Goal: Task Accomplishment & Management: Use online tool/utility

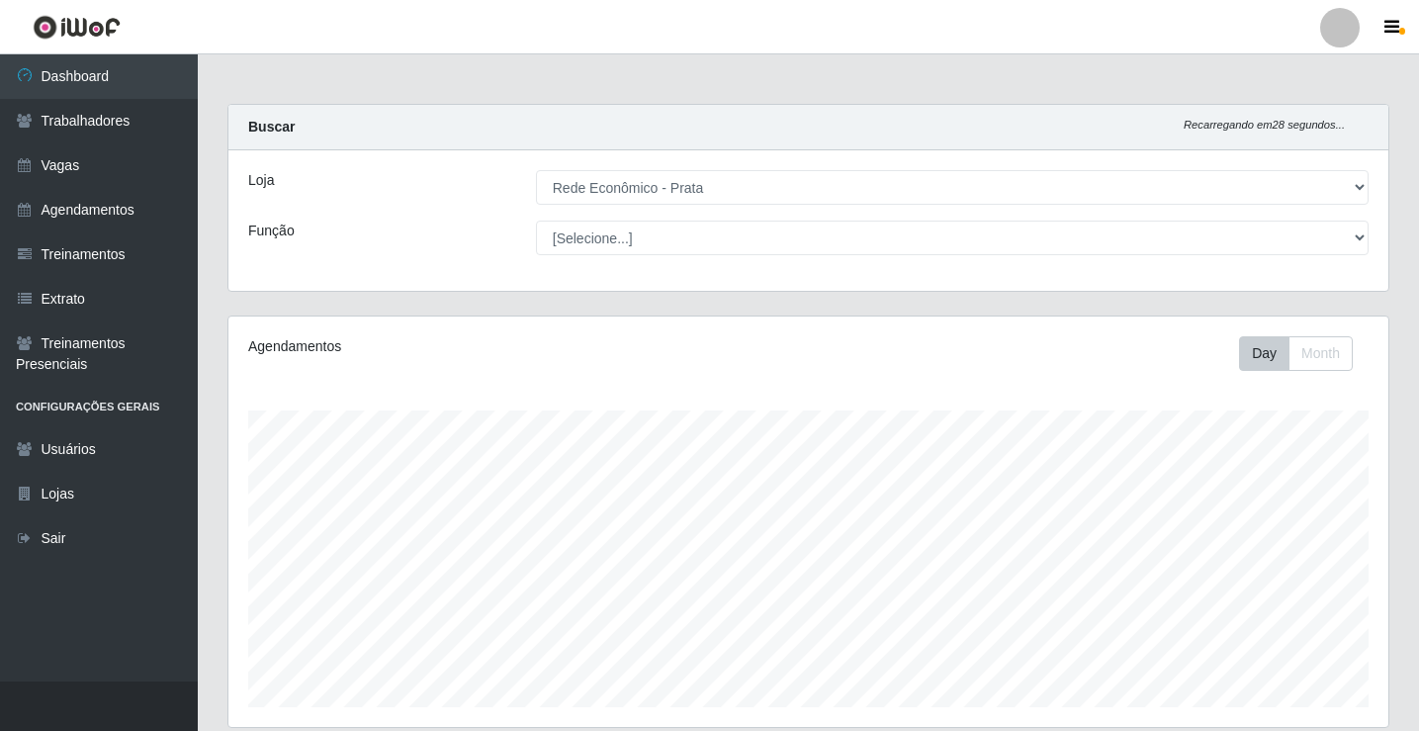
select select "192"
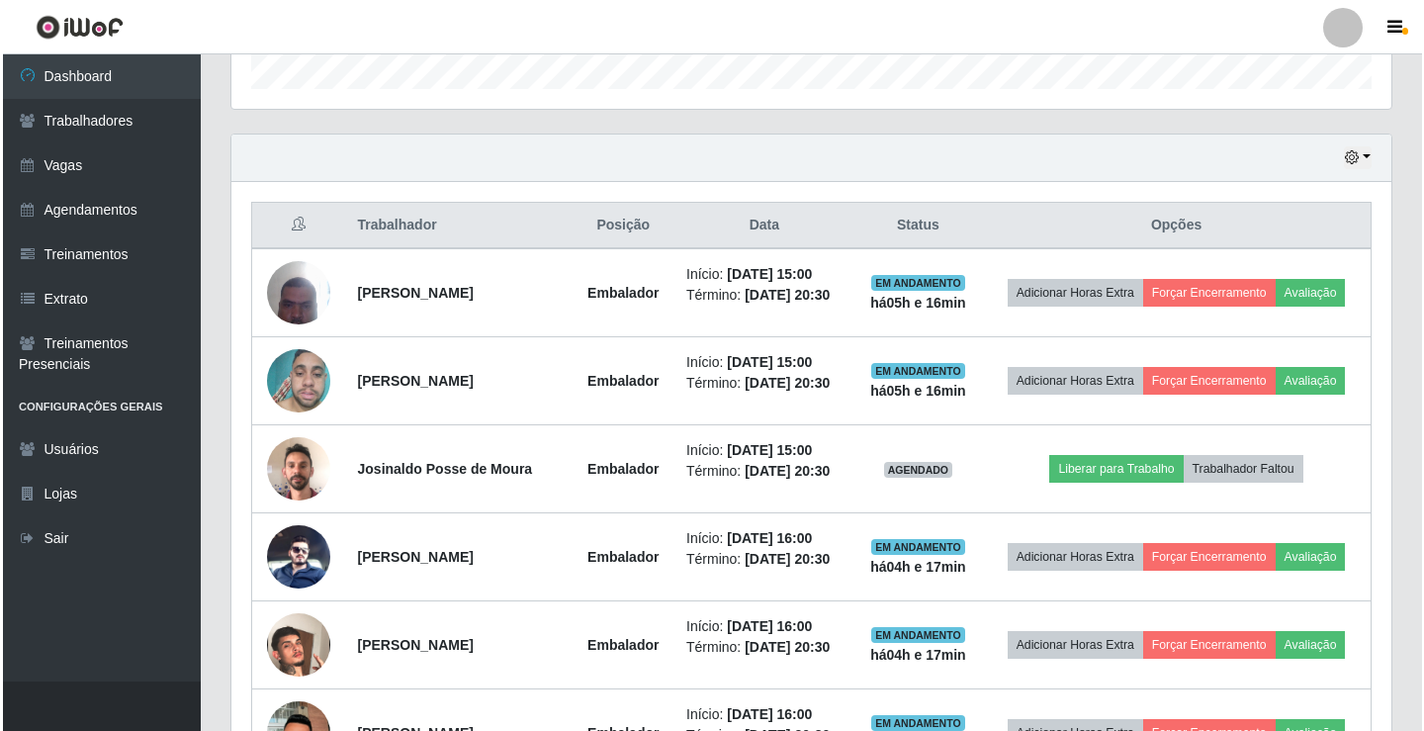
scroll to position [626, 0]
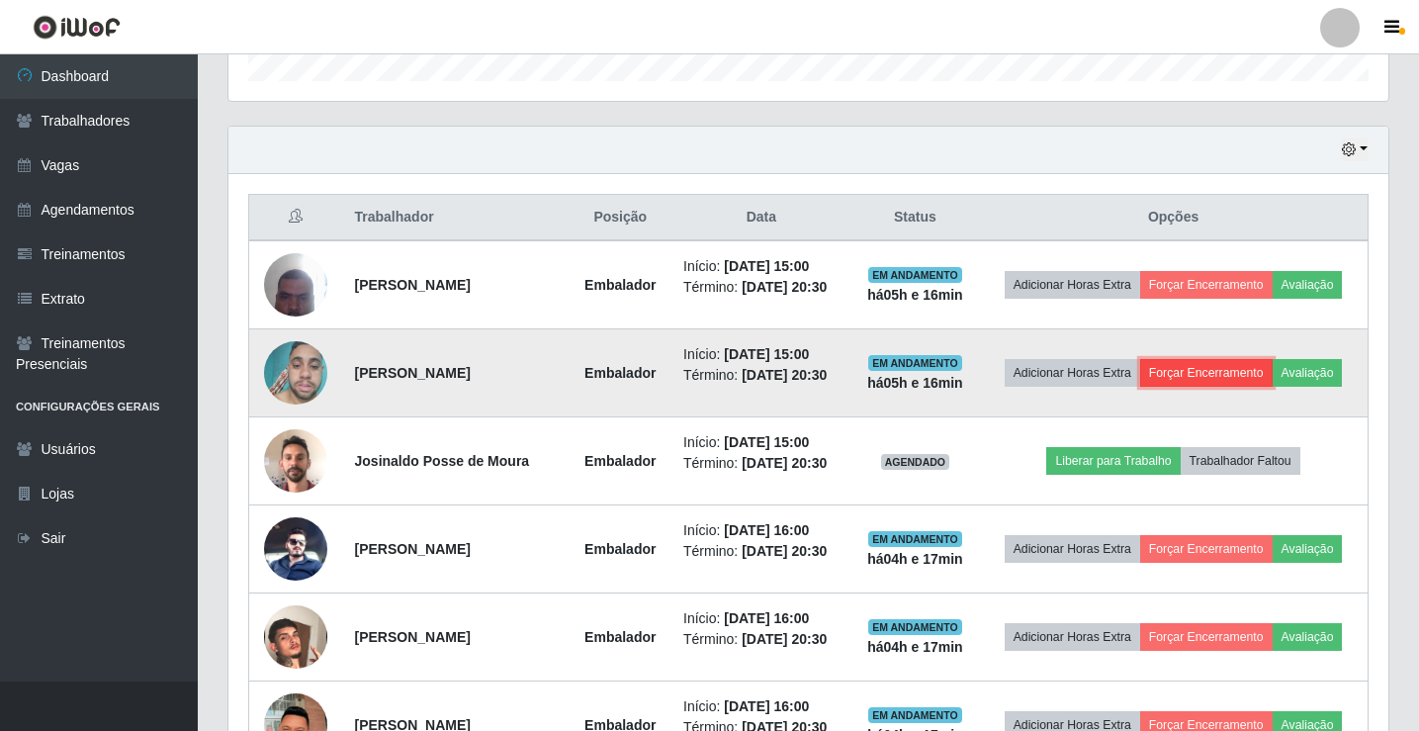
click at [1262, 373] on button "Forçar Encerramento" at bounding box center [1206, 373] width 132 height 28
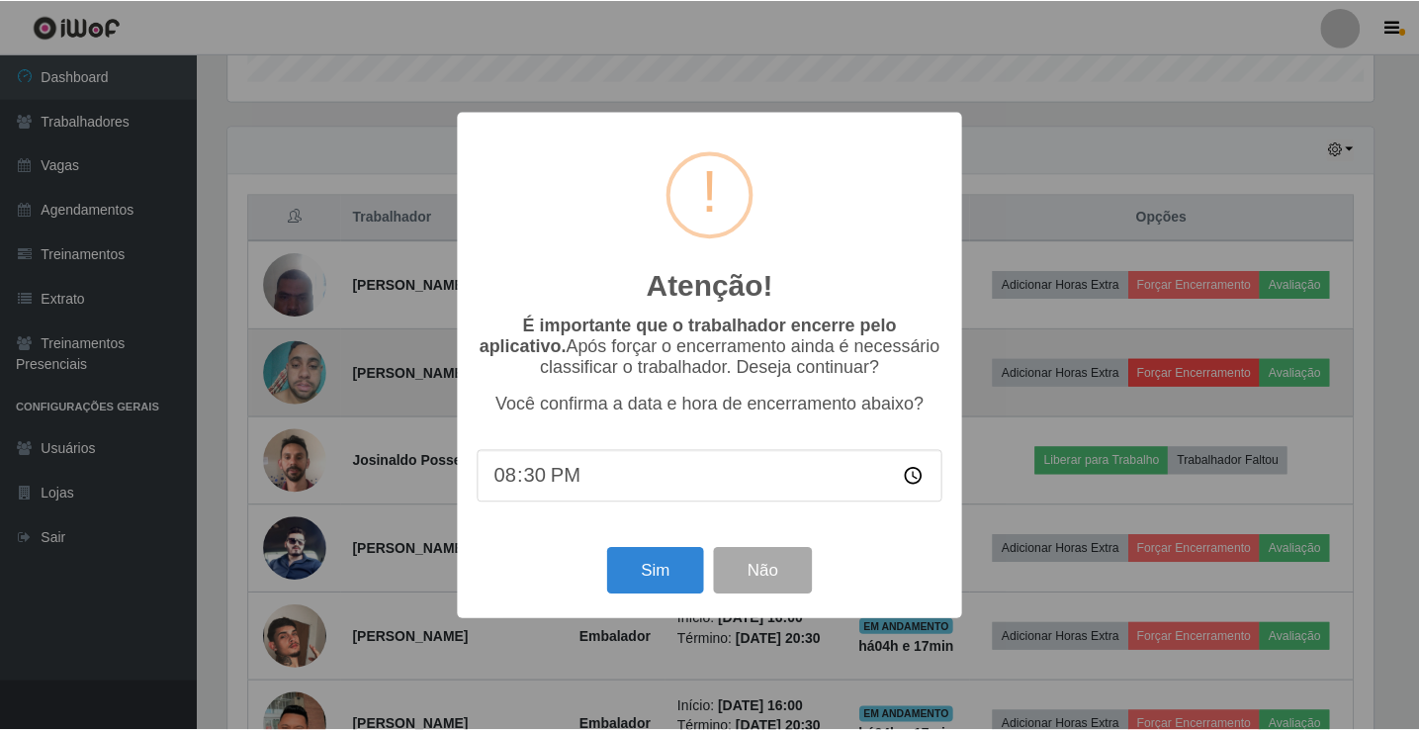
scroll to position [410, 1150]
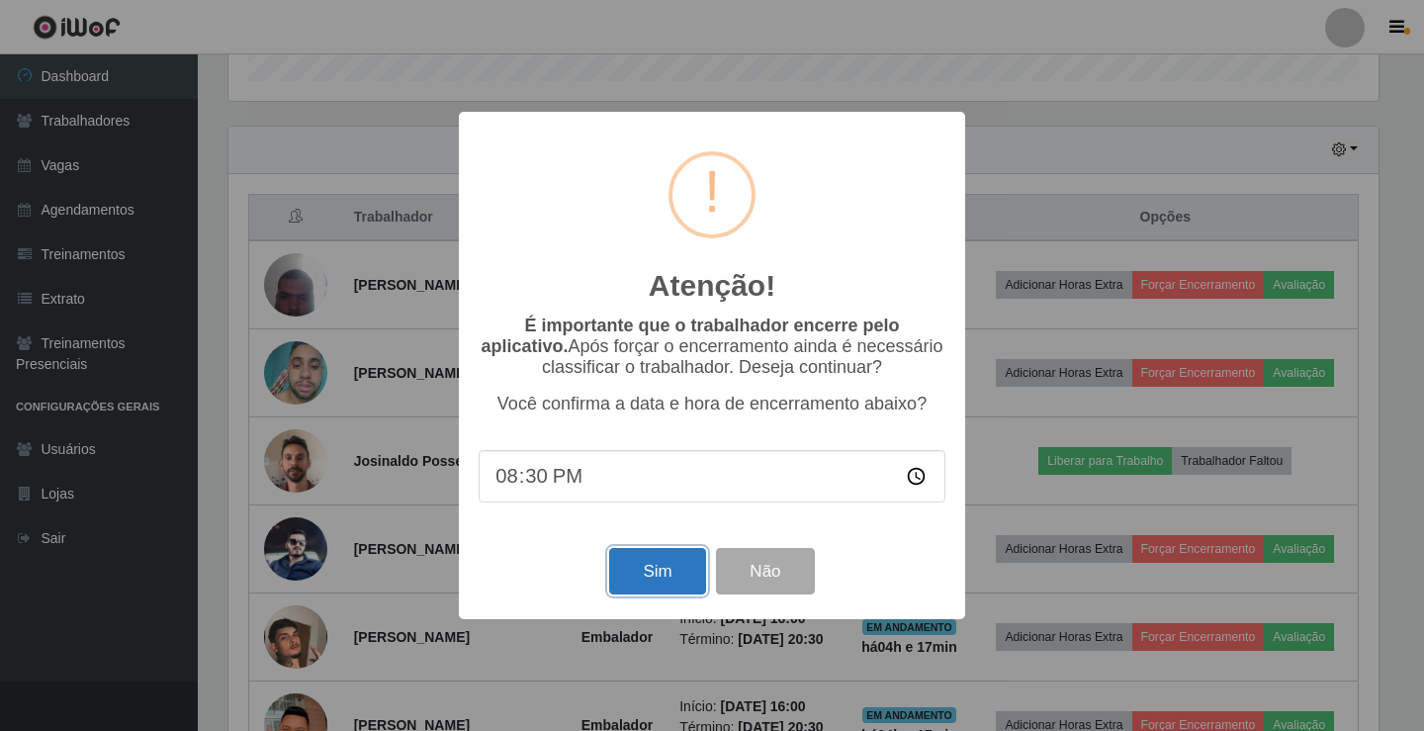
click at [660, 581] on button "Sim" at bounding box center [657, 571] width 96 height 46
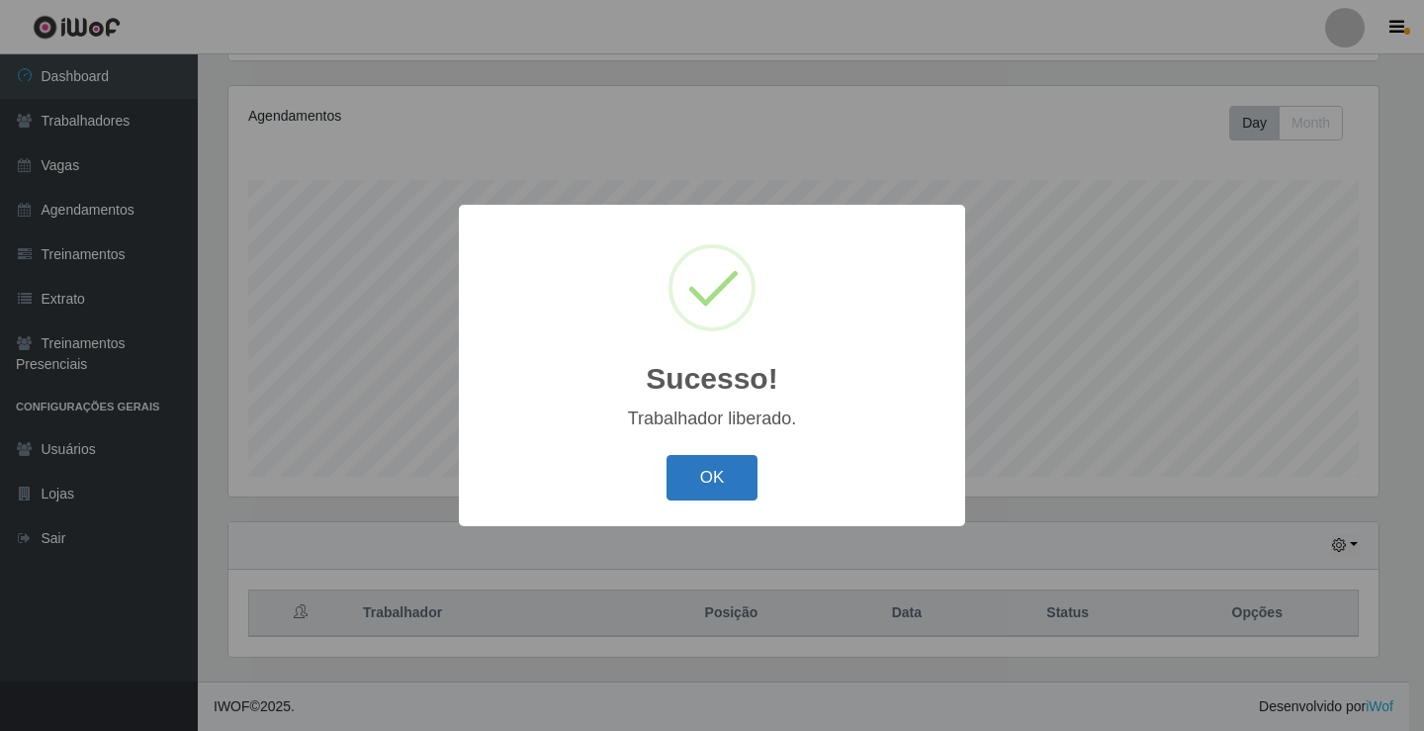
click at [691, 464] on button "OK" at bounding box center [712, 478] width 92 height 46
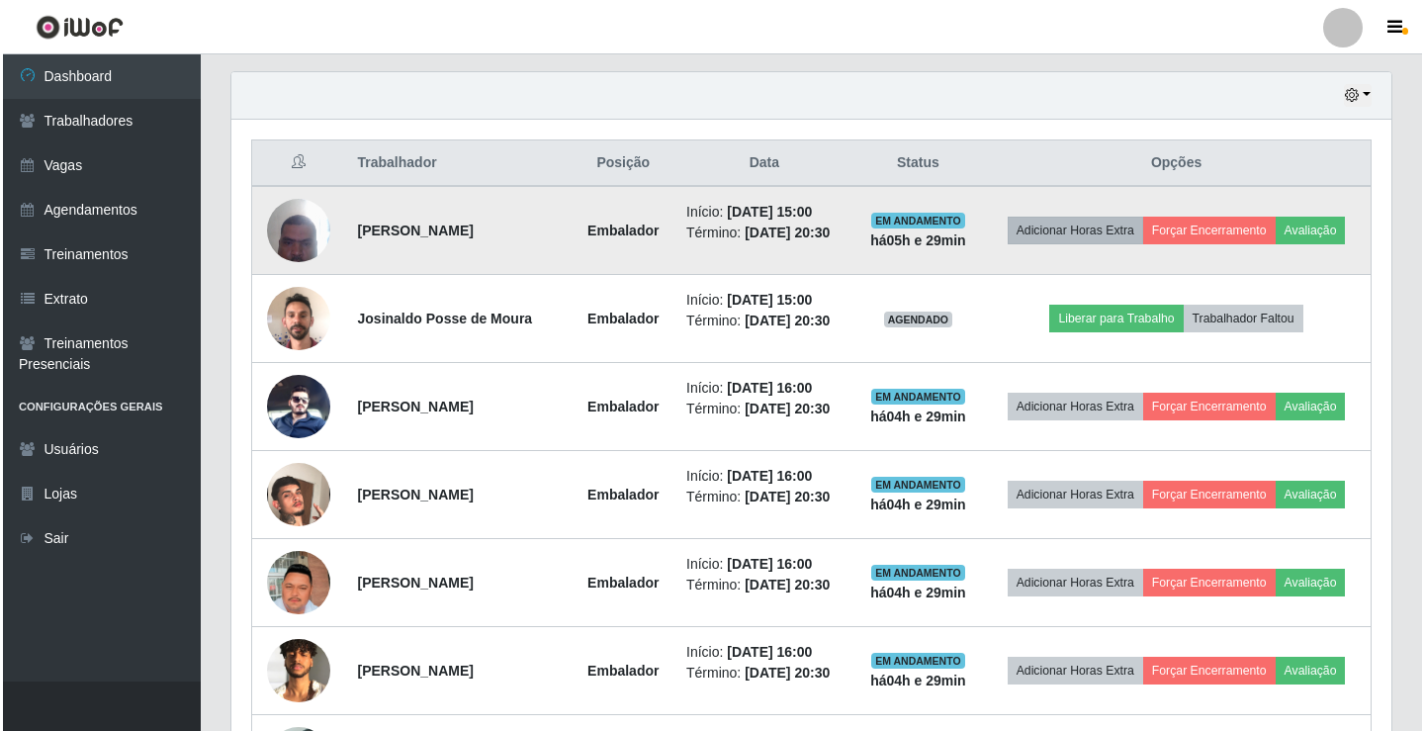
scroll to position [626, 0]
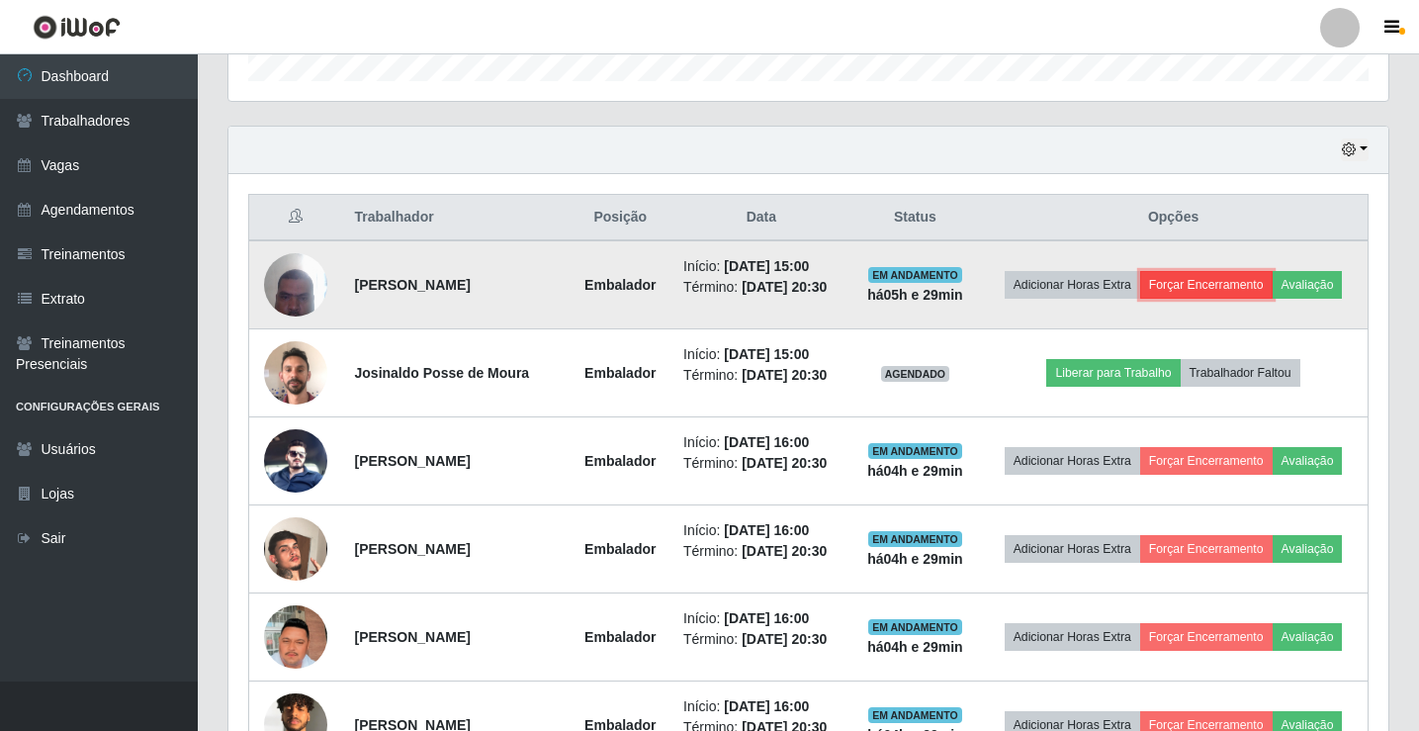
click at [1246, 283] on button "Forçar Encerramento" at bounding box center [1206, 285] width 132 height 28
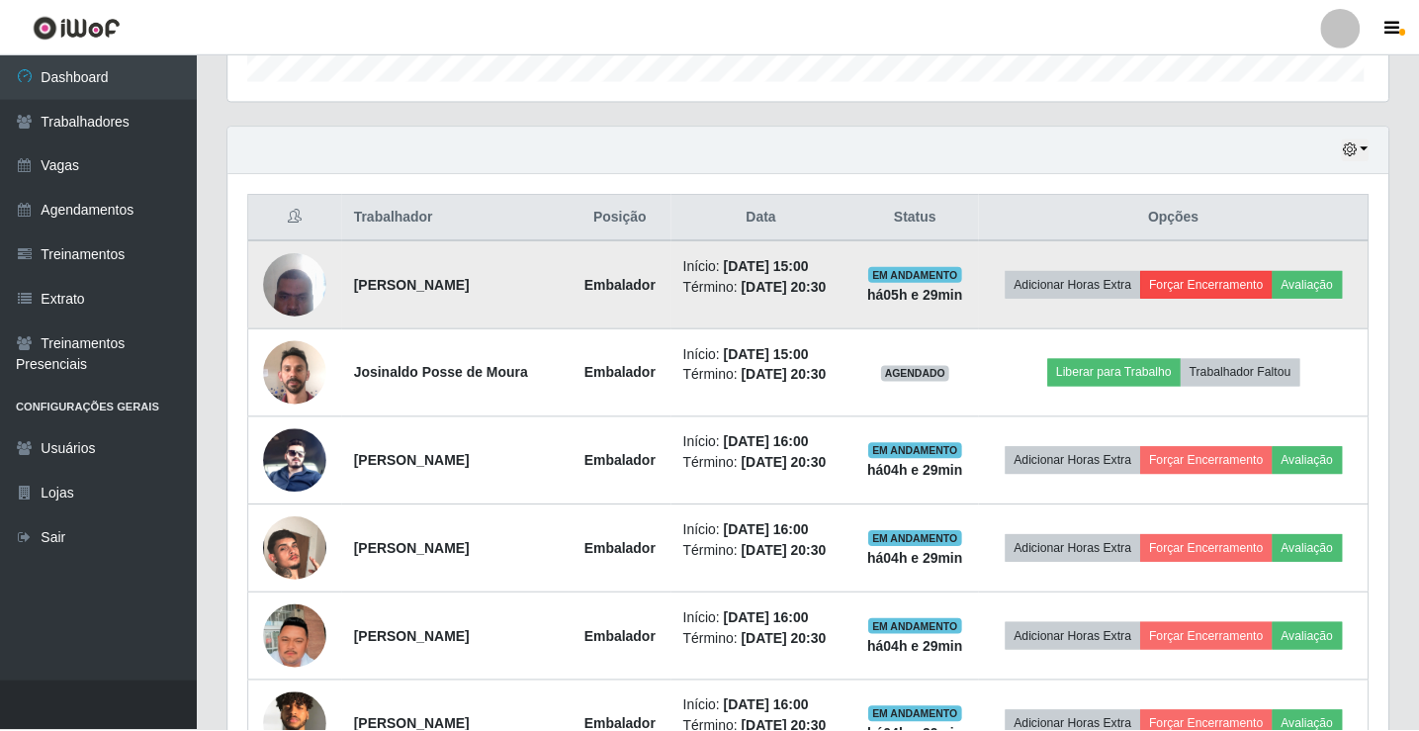
scroll to position [410, 1150]
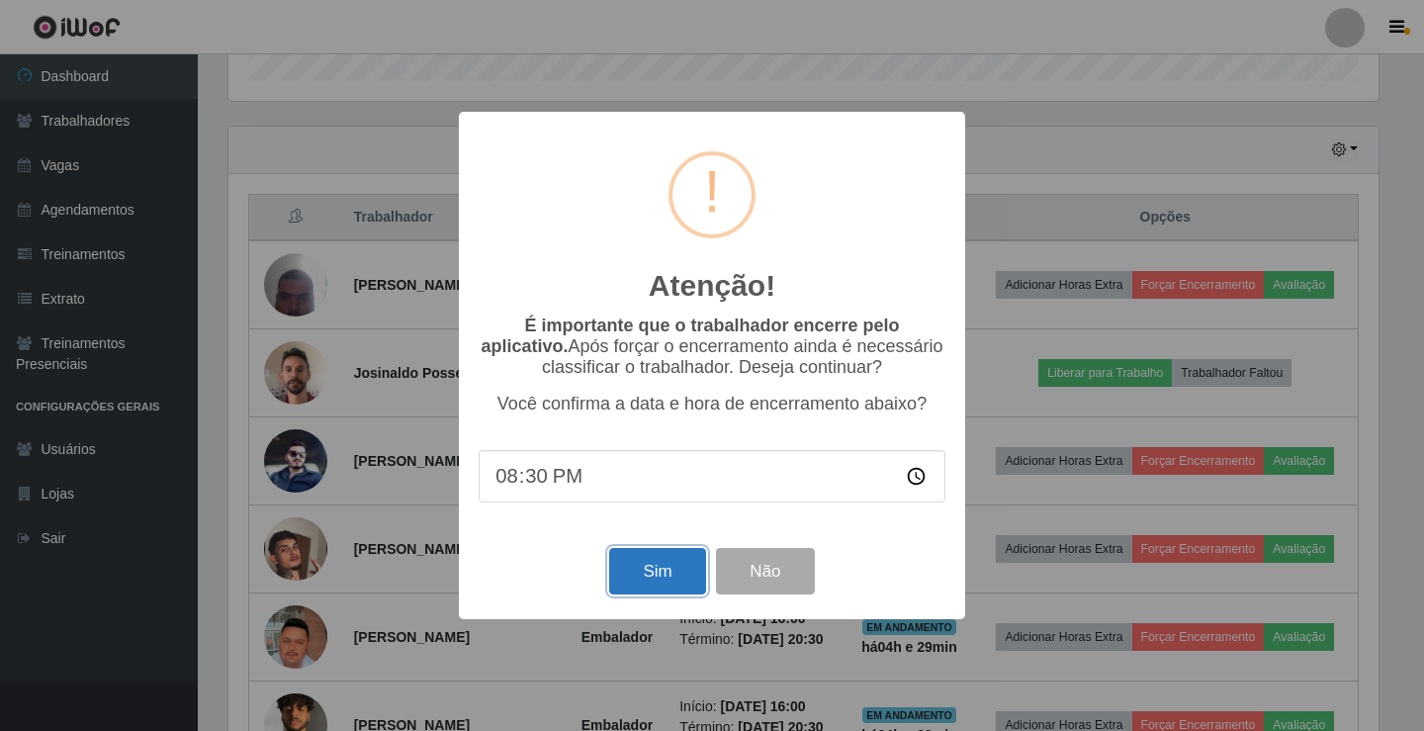
click at [673, 583] on button "Sim" at bounding box center [657, 571] width 96 height 46
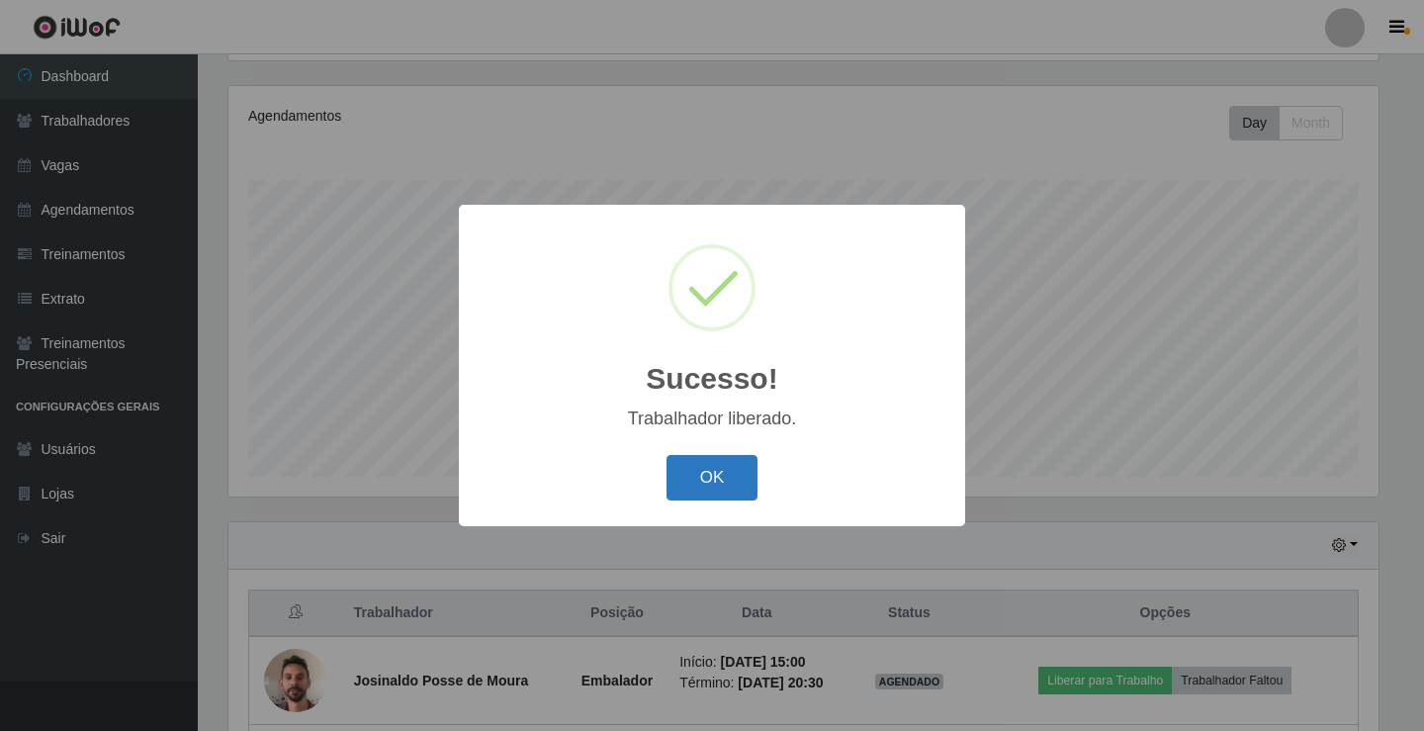
click at [721, 479] on button "OK" at bounding box center [712, 478] width 92 height 46
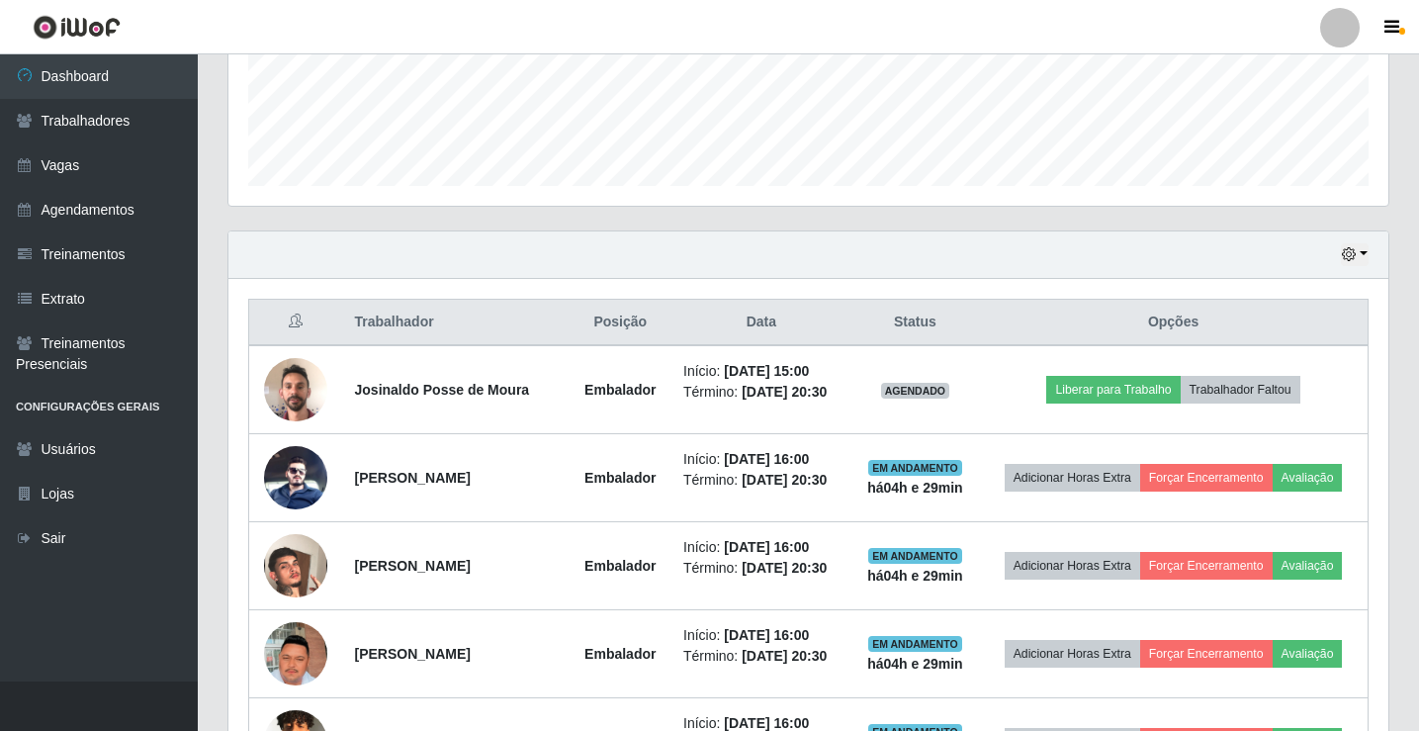
scroll to position [527, 0]
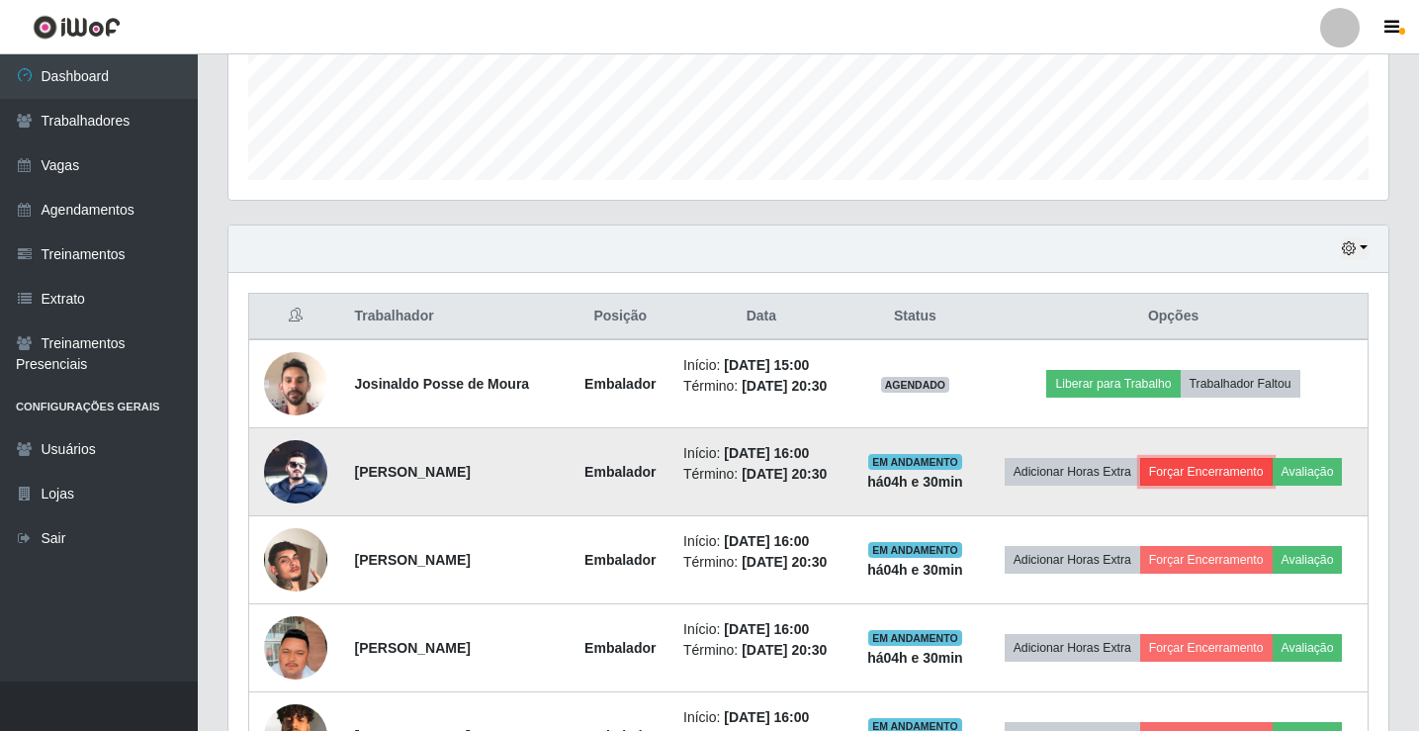
click at [1208, 469] on button "Forçar Encerramento" at bounding box center [1206, 472] width 132 height 28
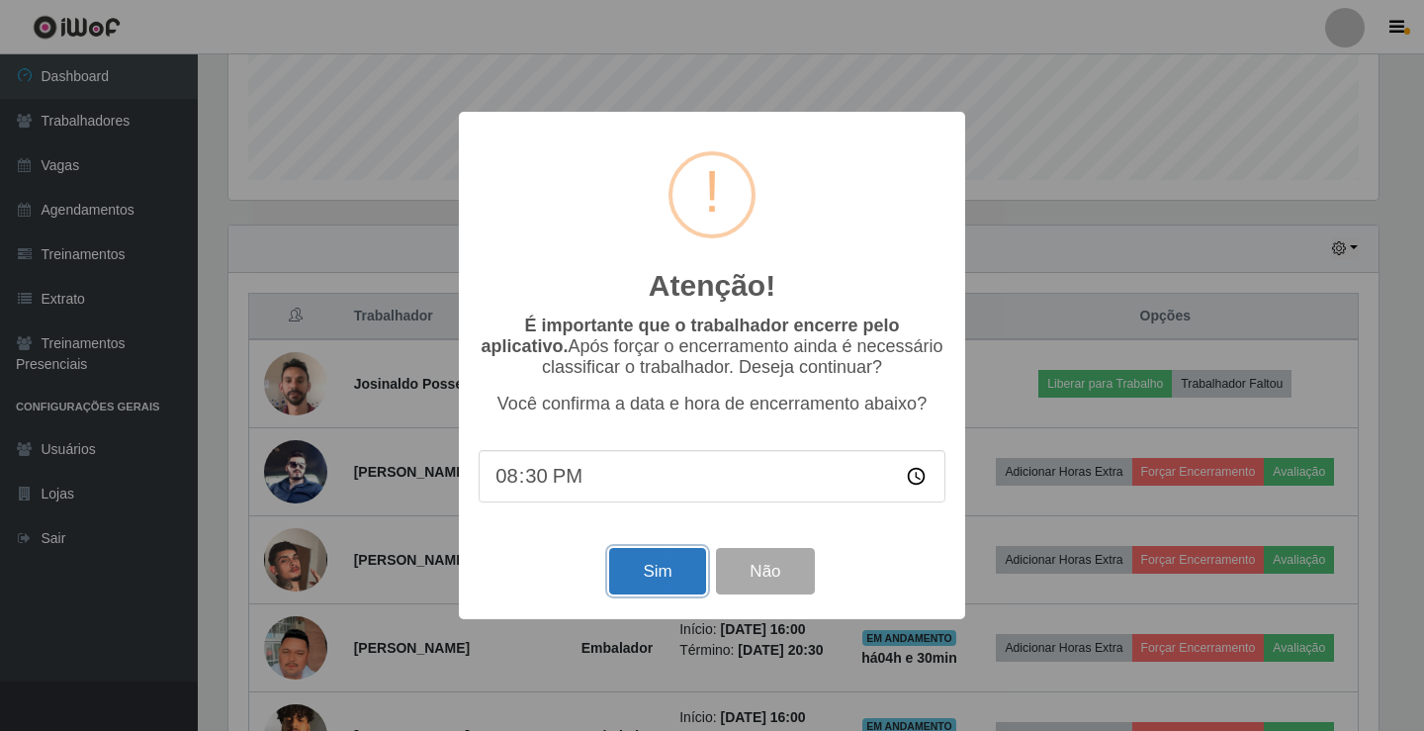
click at [646, 577] on button "Sim" at bounding box center [657, 571] width 96 height 46
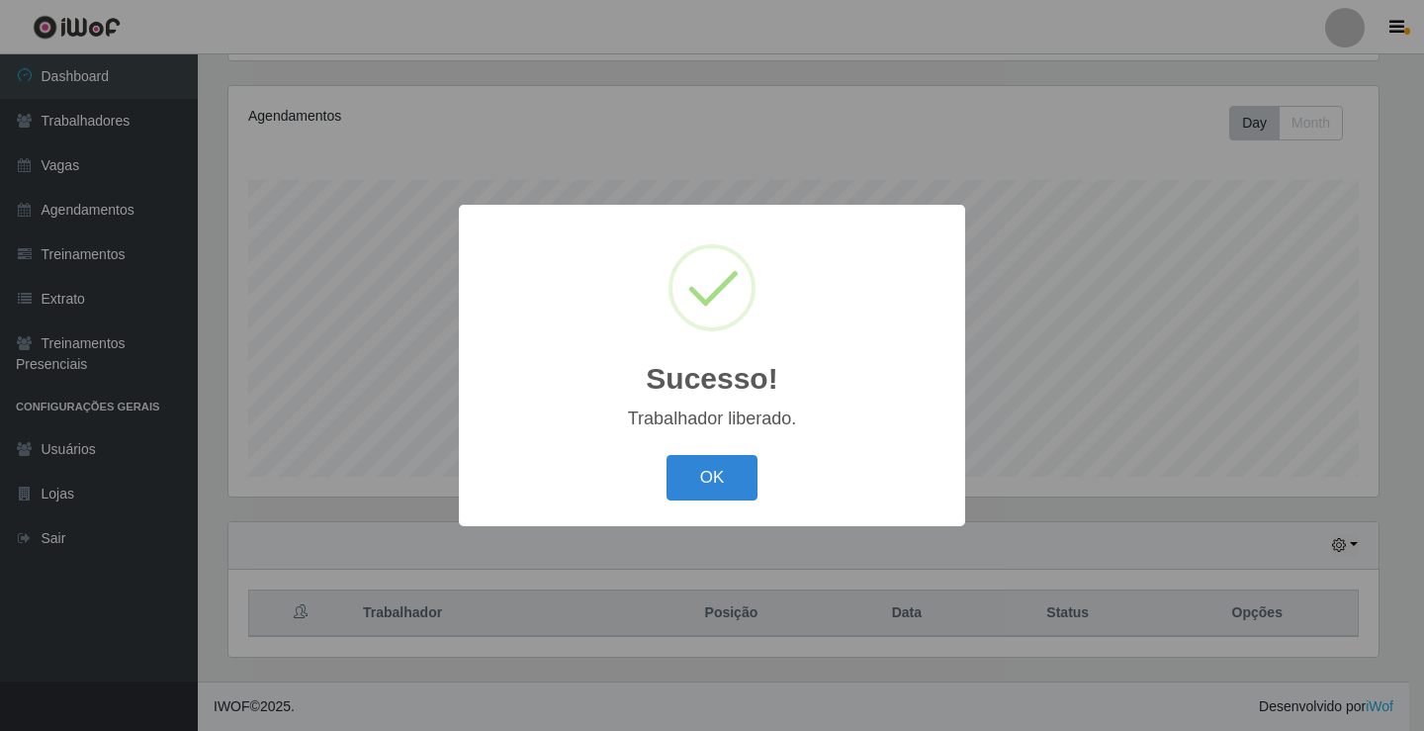
drag, startPoint x: 719, startPoint y: 477, endPoint x: 728, endPoint y: 521, distance: 45.4
click at [720, 477] on button "OK" at bounding box center [712, 478] width 92 height 46
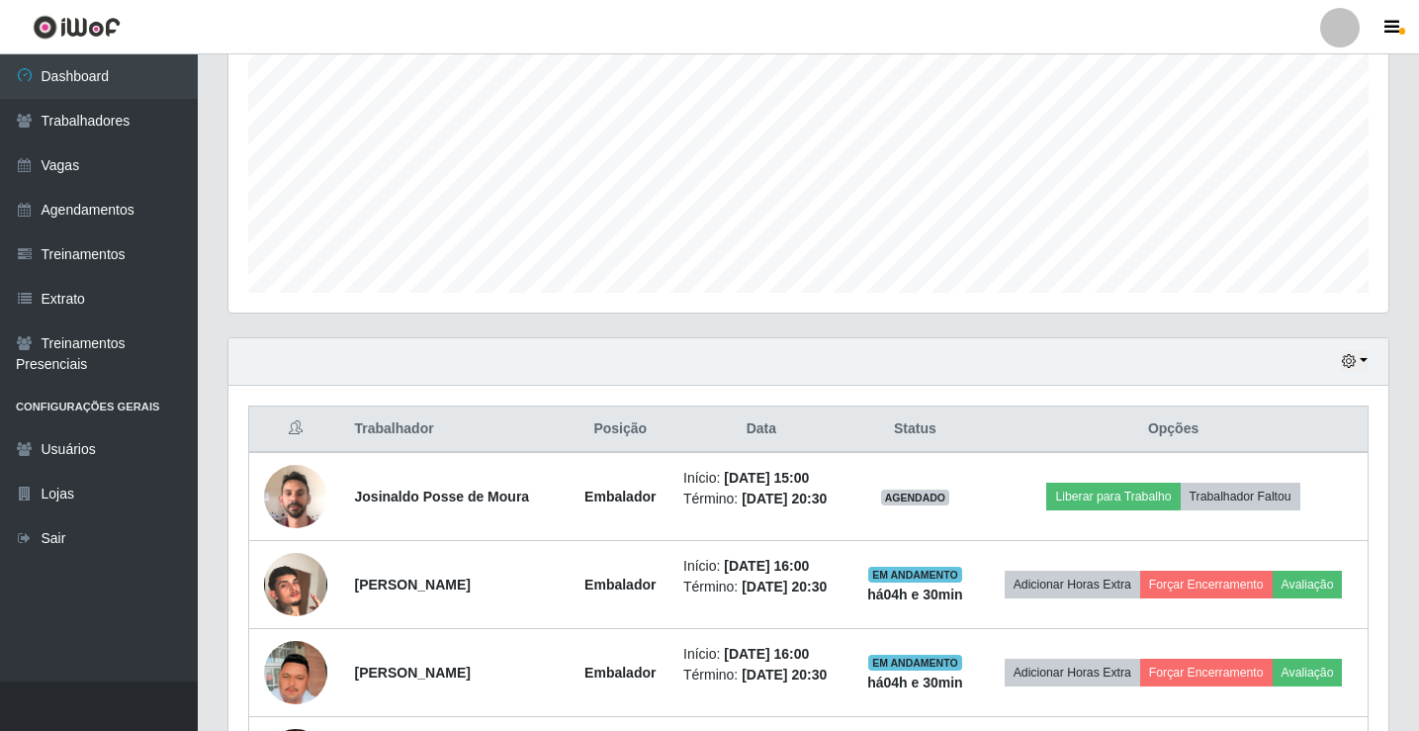
scroll to position [428, 0]
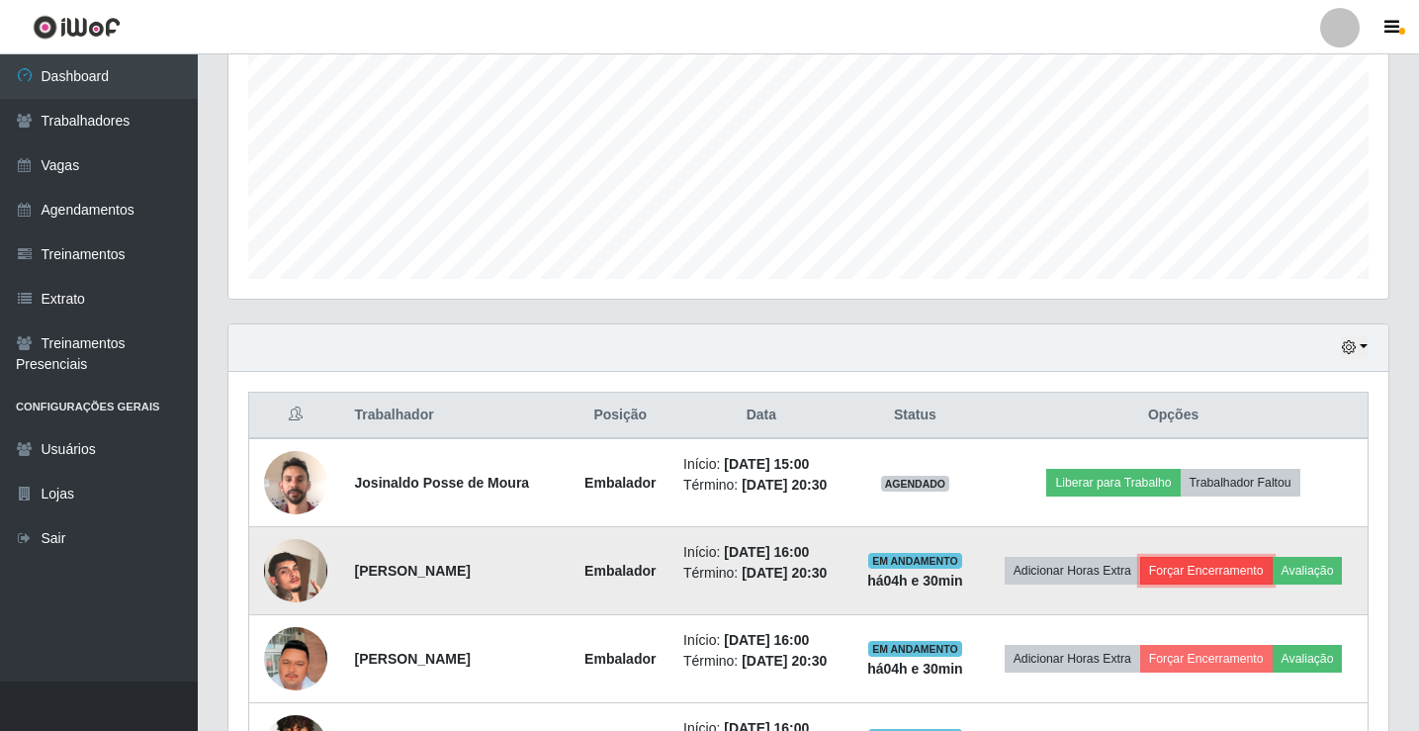
click at [1201, 560] on button "Forçar Encerramento" at bounding box center [1206, 571] width 132 height 28
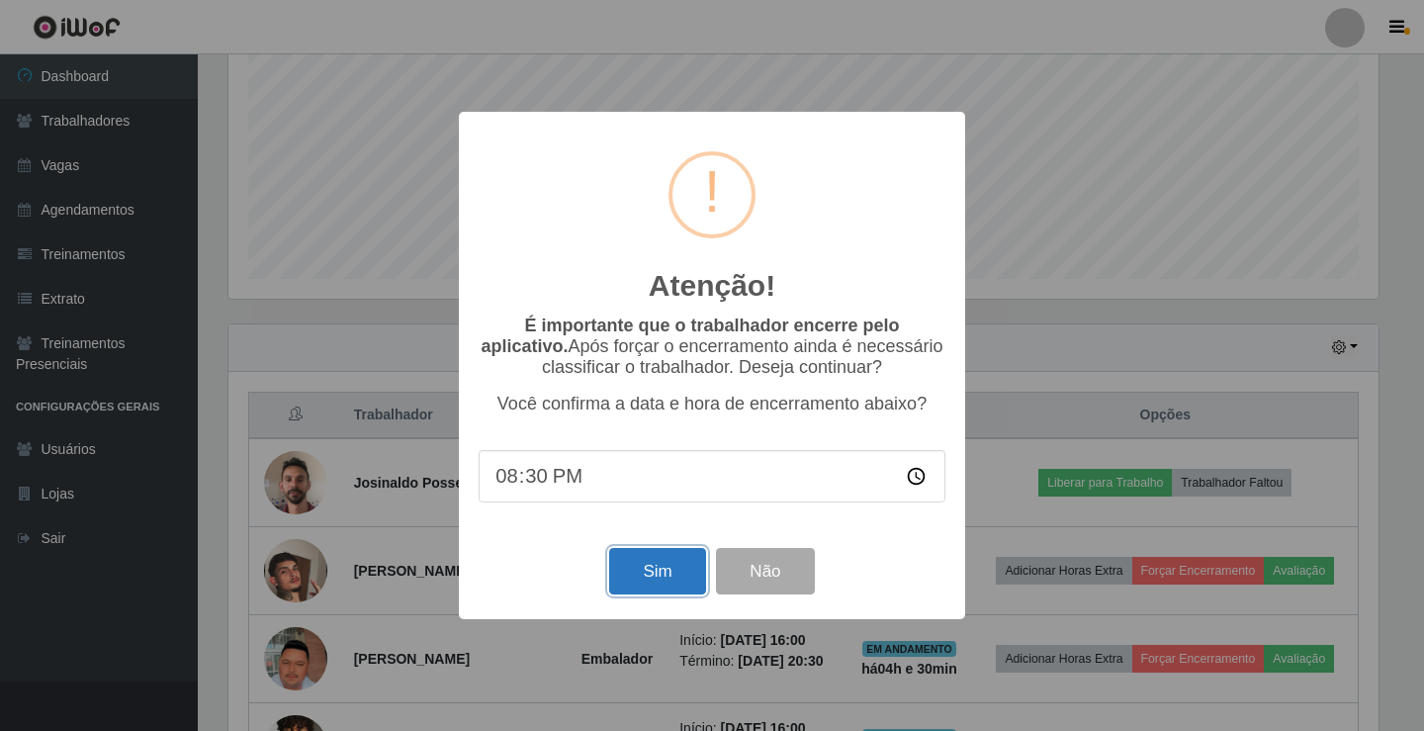
click at [676, 589] on button "Sim" at bounding box center [657, 571] width 96 height 46
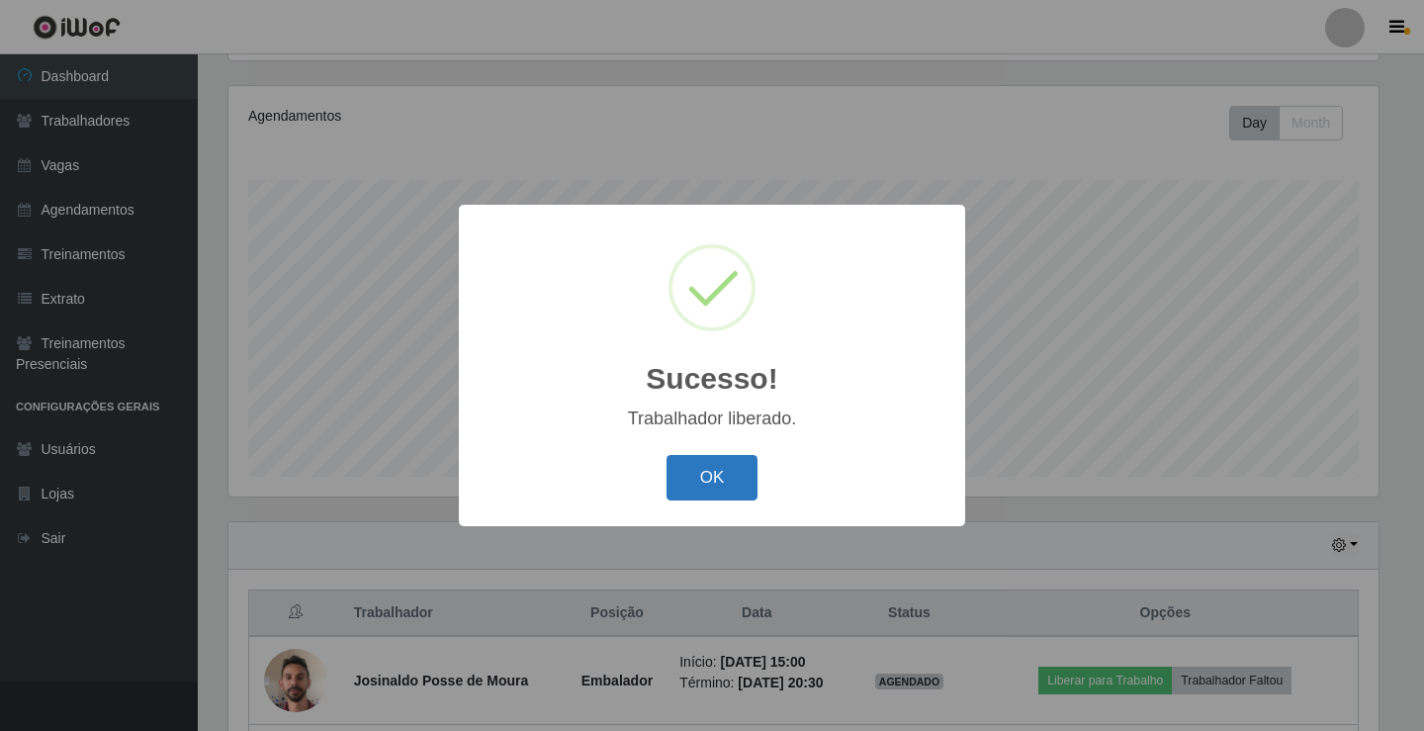
click at [698, 488] on button "OK" at bounding box center [712, 478] width 92 height 46
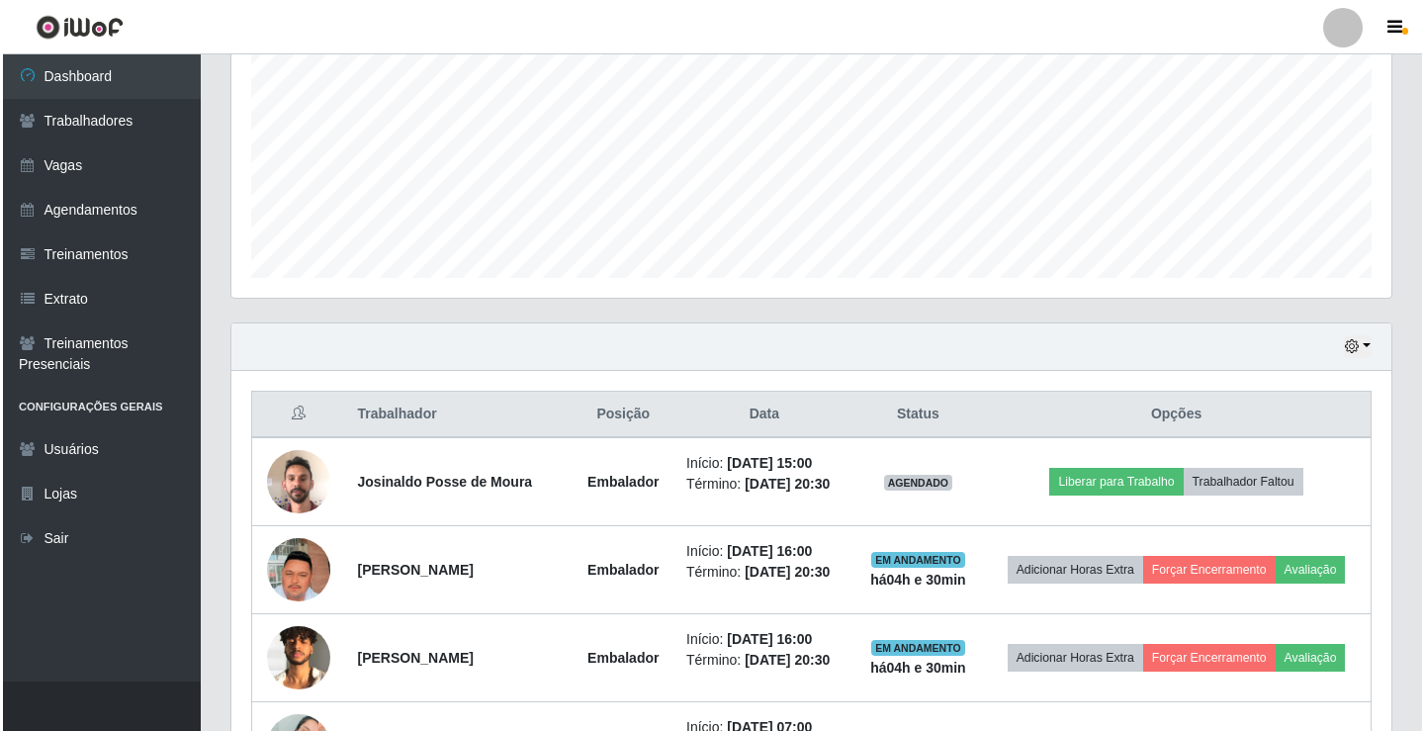
scroll to position [0, 0]
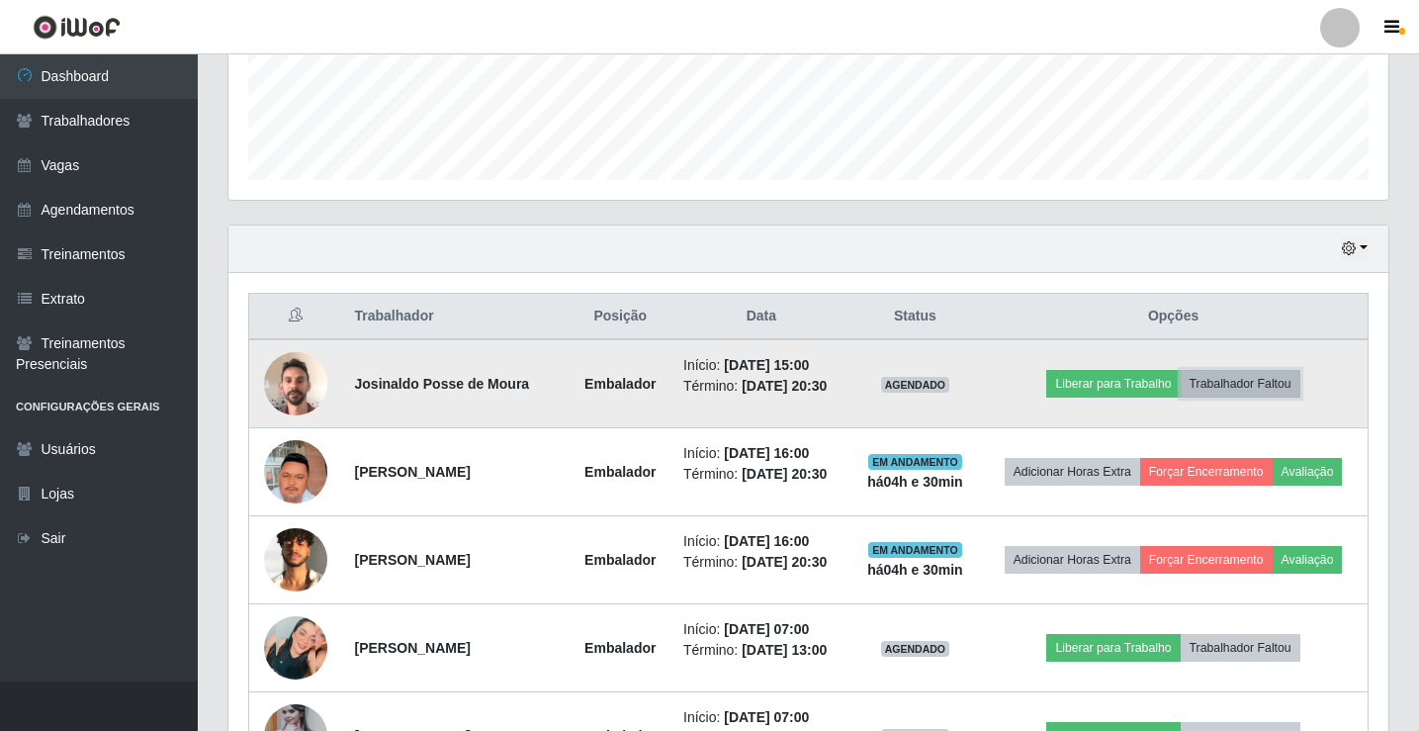
click at [1240, 385] on button "Trabalhador Faltou" at bounding box center [1241, 384] width 120 height 28
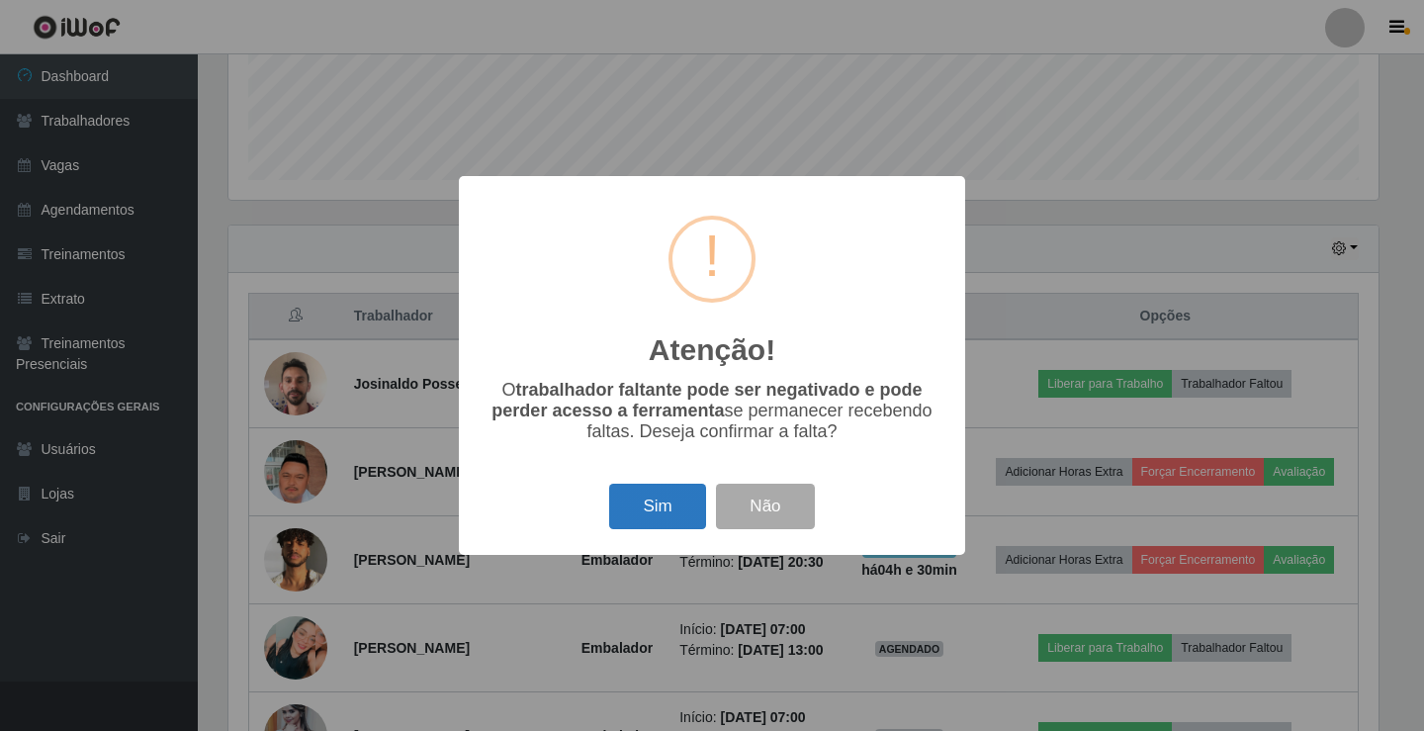
click at [675, 506] on button "Sim" at bounding box center [657, 506] width 96 height 46
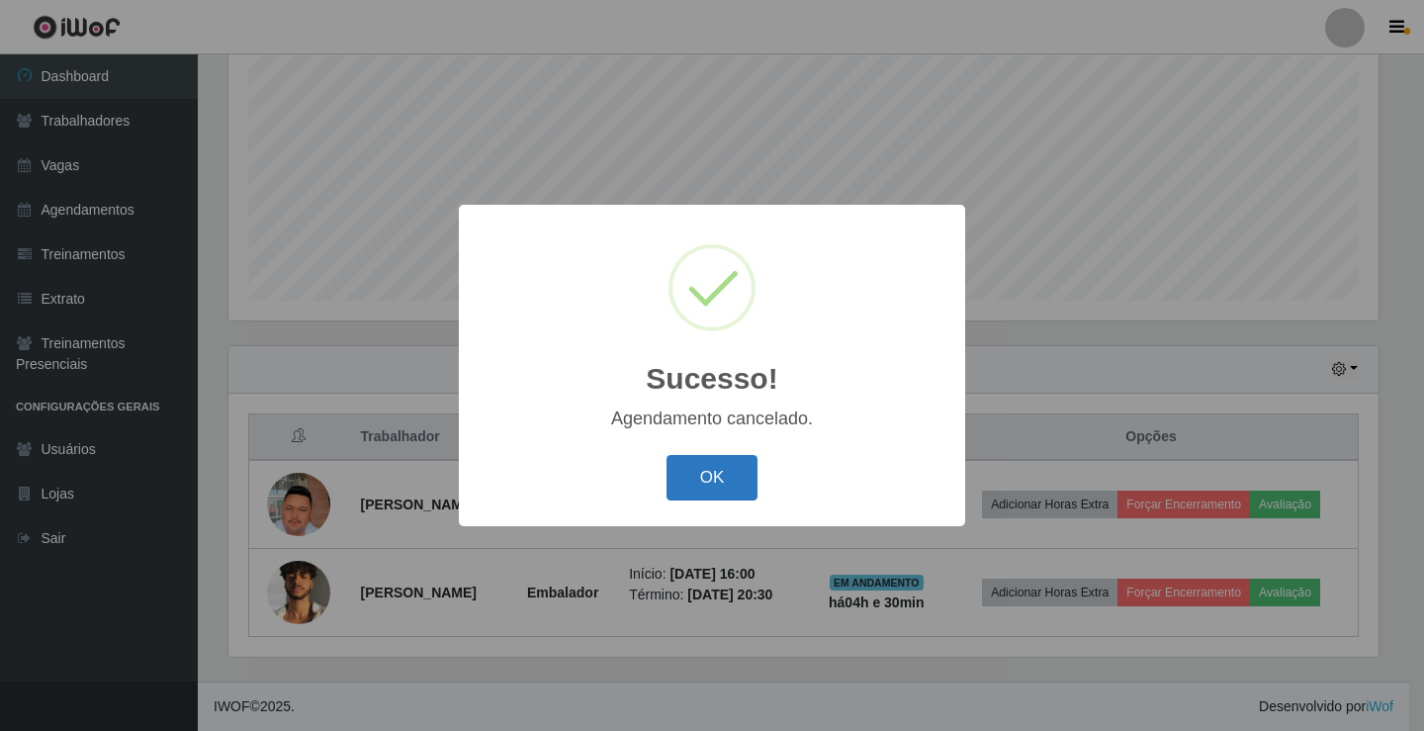
click at [683, 490] on button "OK" at bounding box center [712, 478] width 92 height 46
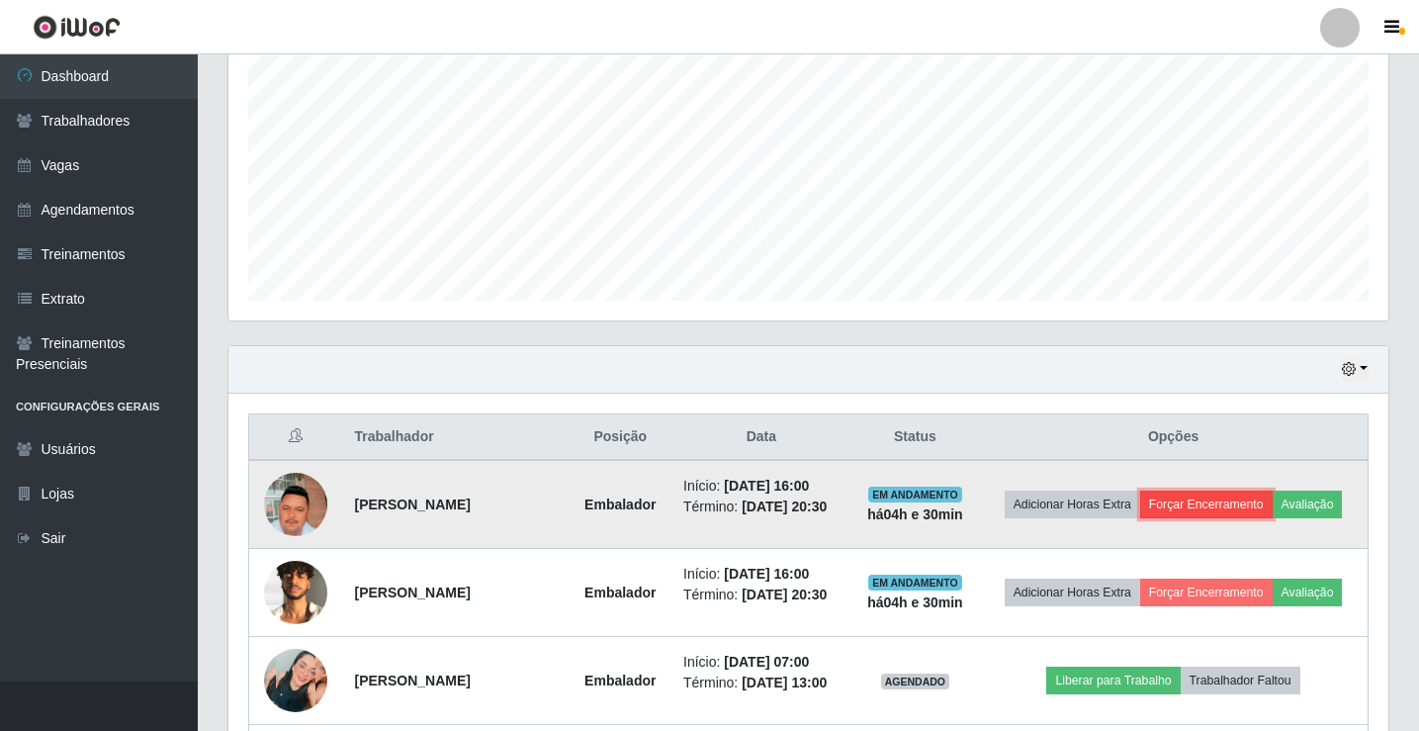
click at [1189, 502] on button "Forçar Encerramento" at bounding box center [1206, 504] width 132 height 28
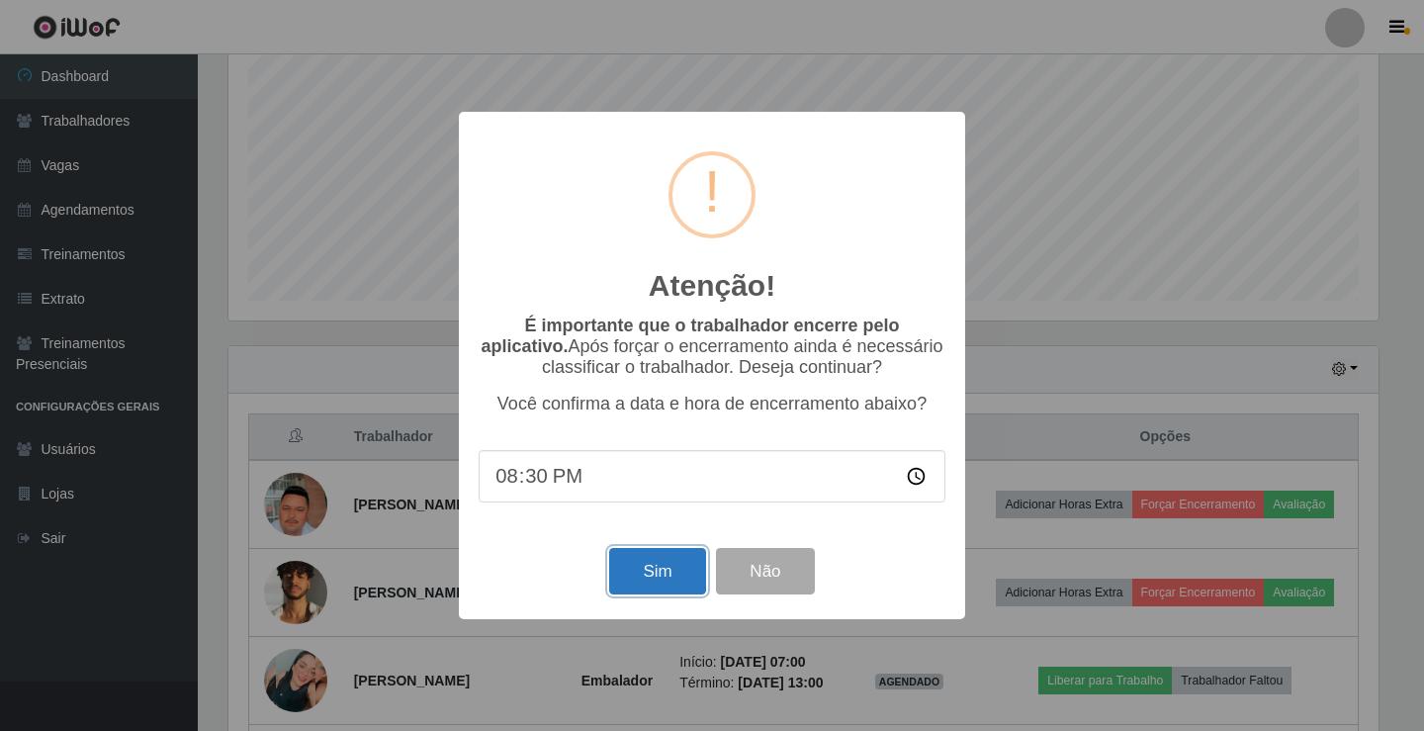
click at [673, 593] on button "Sim" at bounding box center [657, 571] width 96 height 46
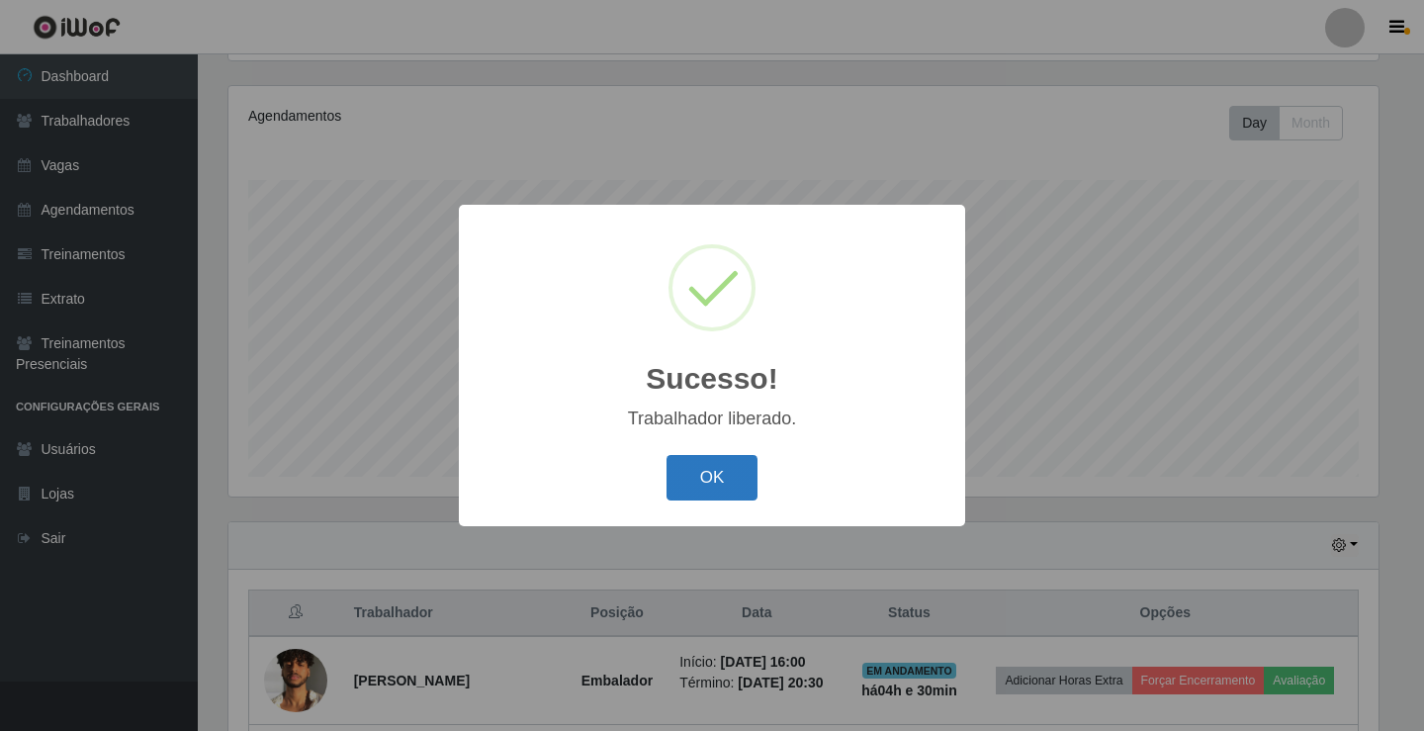
click at [679, 501] on button "OK" at bounding box center [712, 478] width 92 height 46
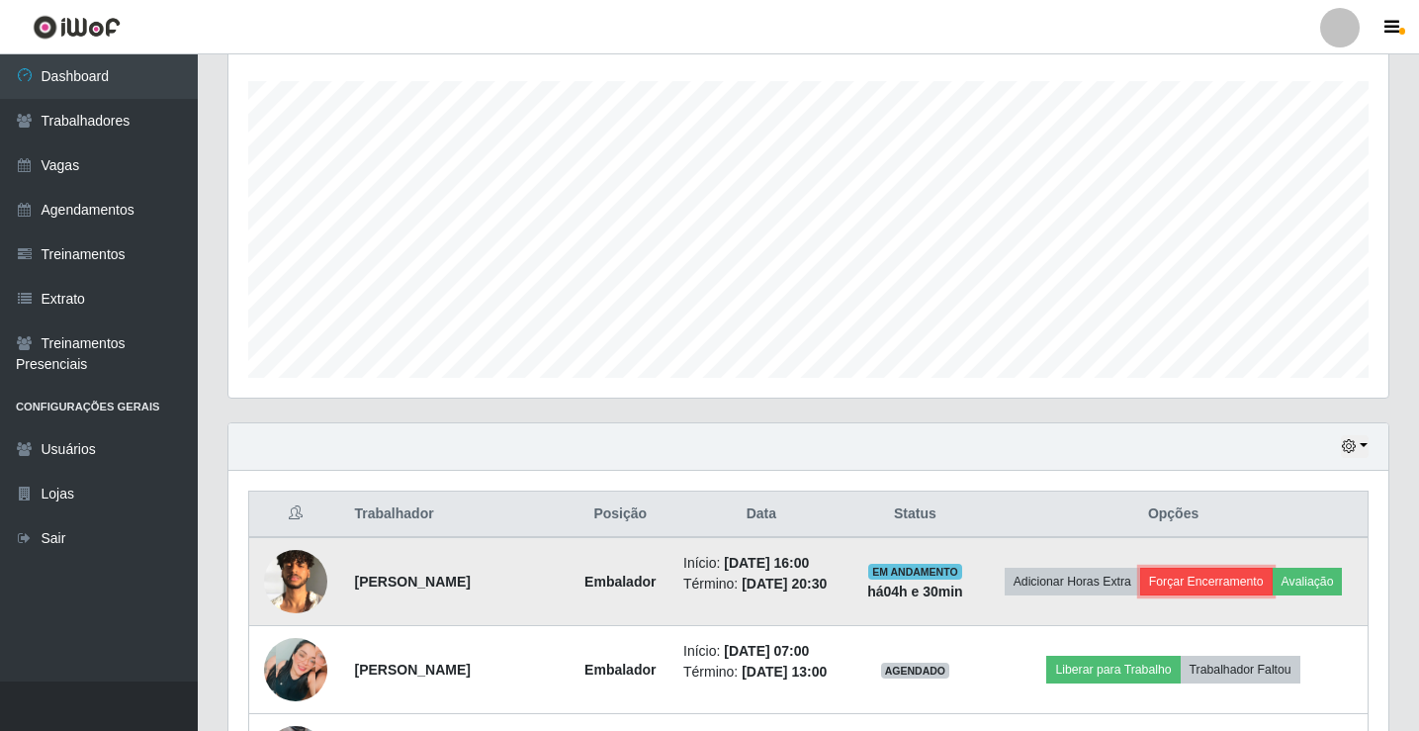
click at [1219, 576] on button "Forçar Encerramento" at bounding box center [1206, 582] width 132 height 28
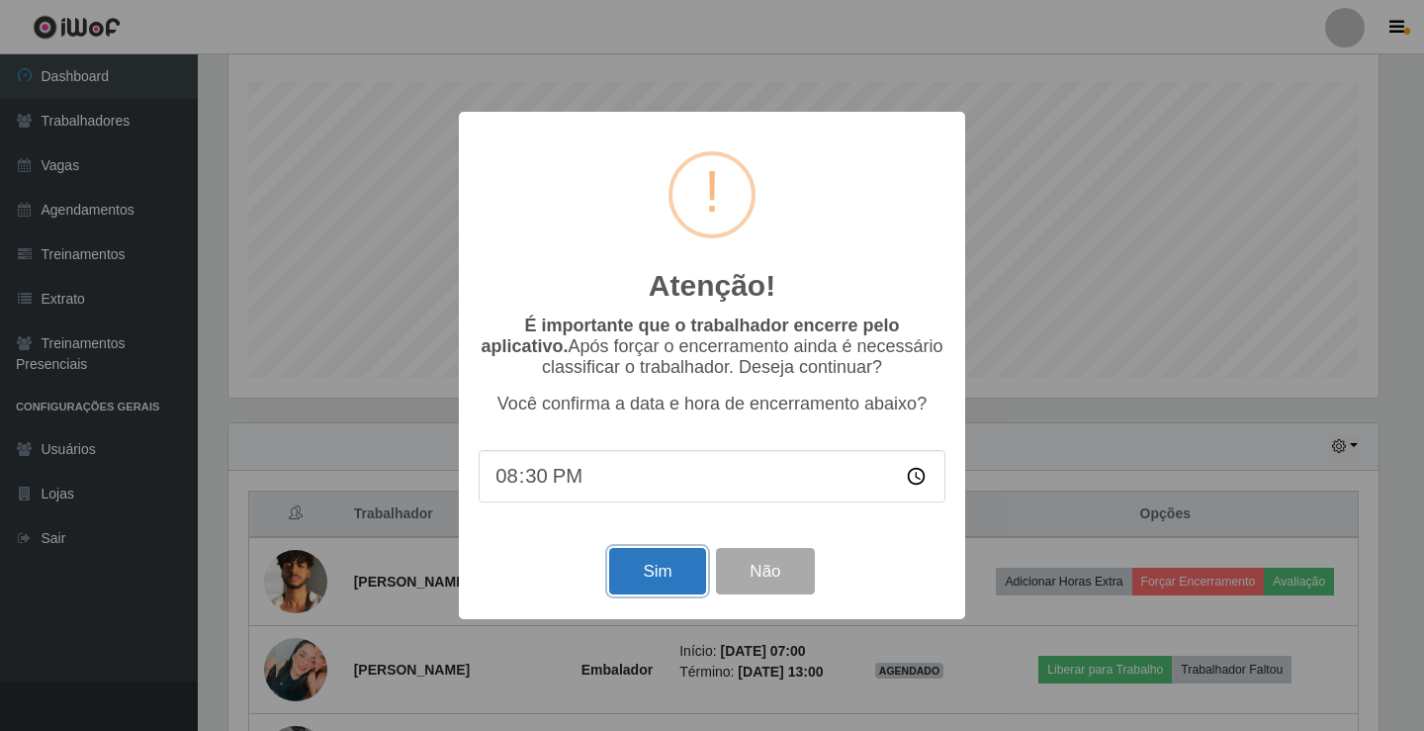
click at [699, 559] on button "Sim" at bounding box center [657, 571] width 96 height 46
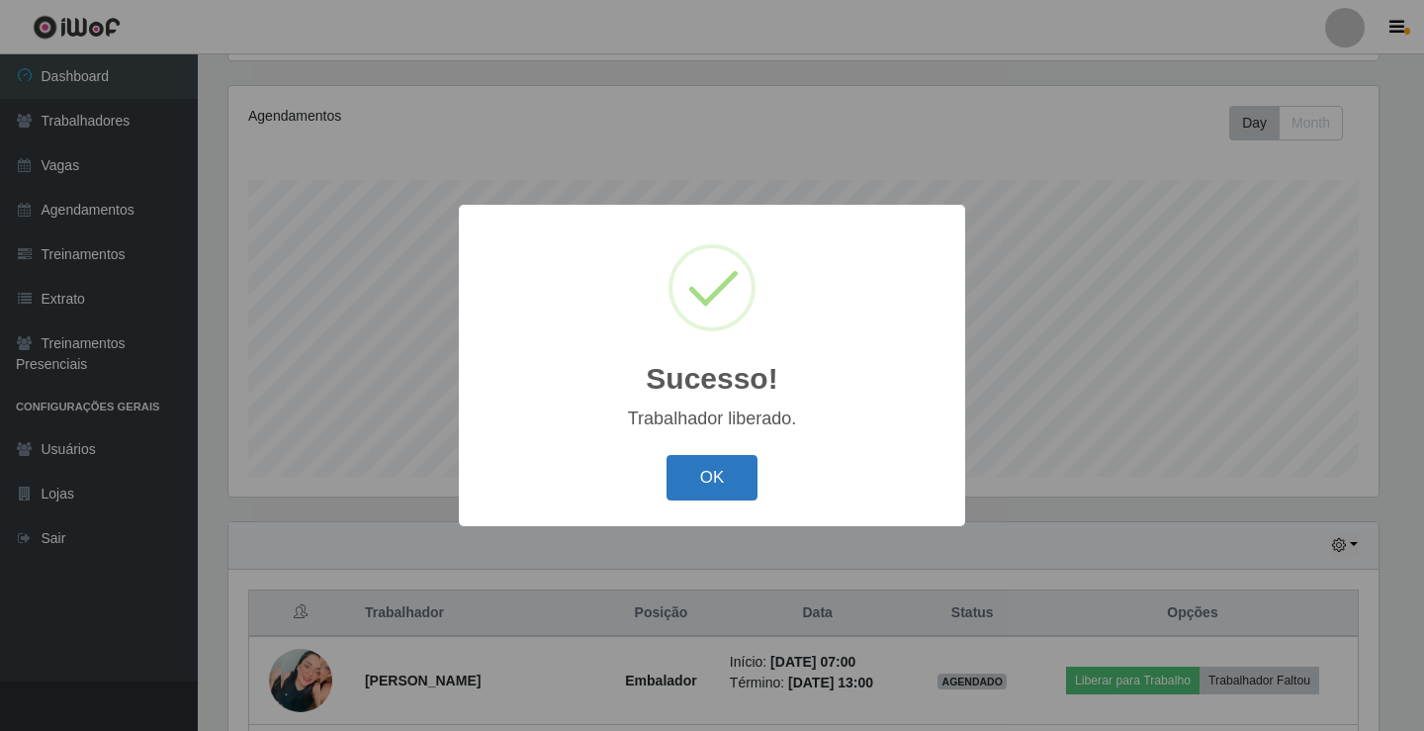
click at [692, 480] on button "OK" at bounding box center [712, 478] width 92 height 46
